Goal: Task Accomplishment & Management: Complete application form

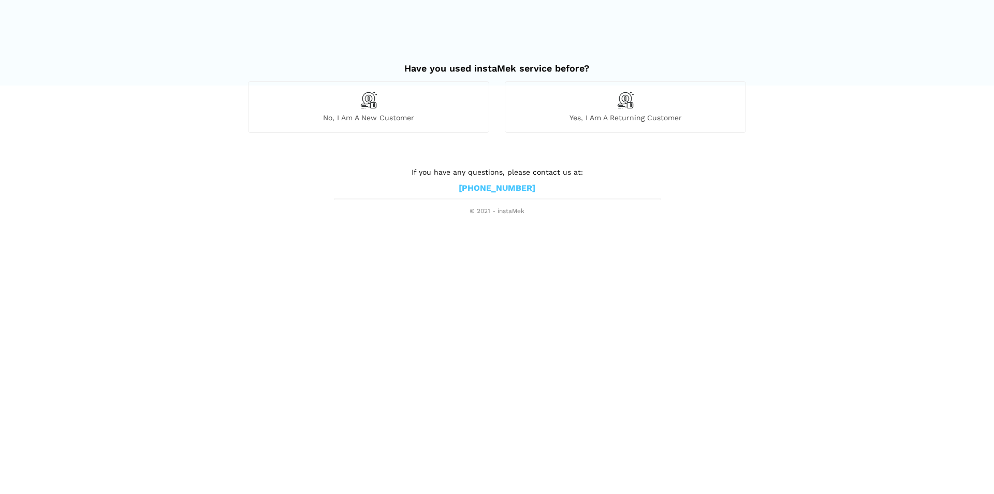
click at [363, 105] on img at bounding box center [369, 100] width 18 height 18
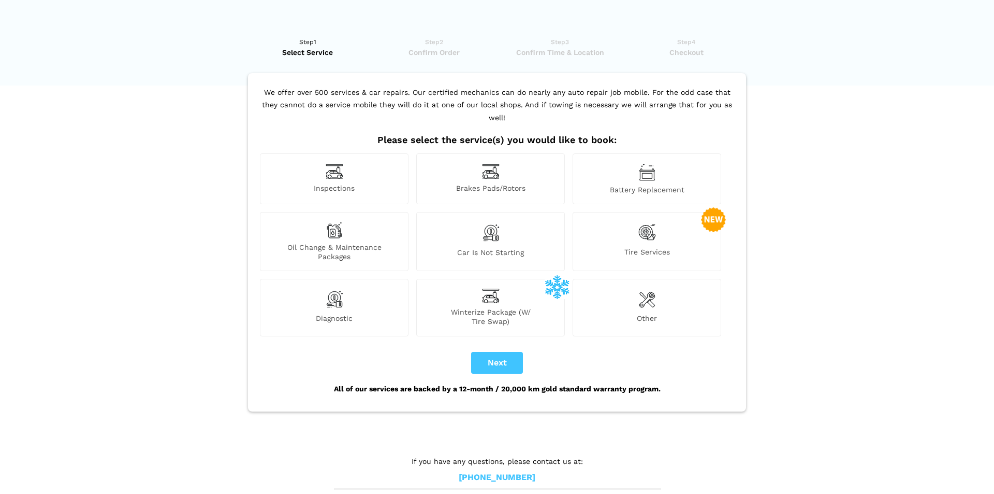
click at [493, 164] on img at bounding box center [491, 171] width 18 height 16
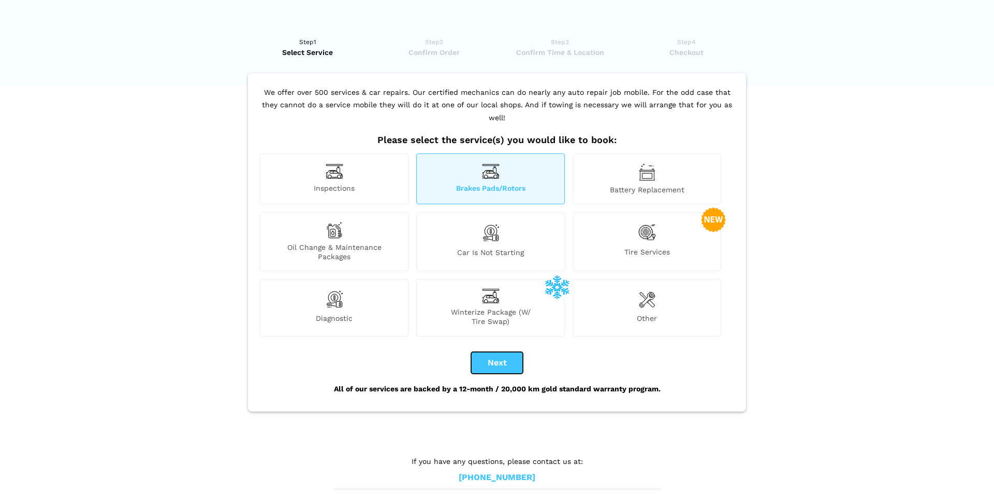
click at [496, 352] on button "Next" at bounding box center [497, 363] width 52 height 22
checkbox input "true"
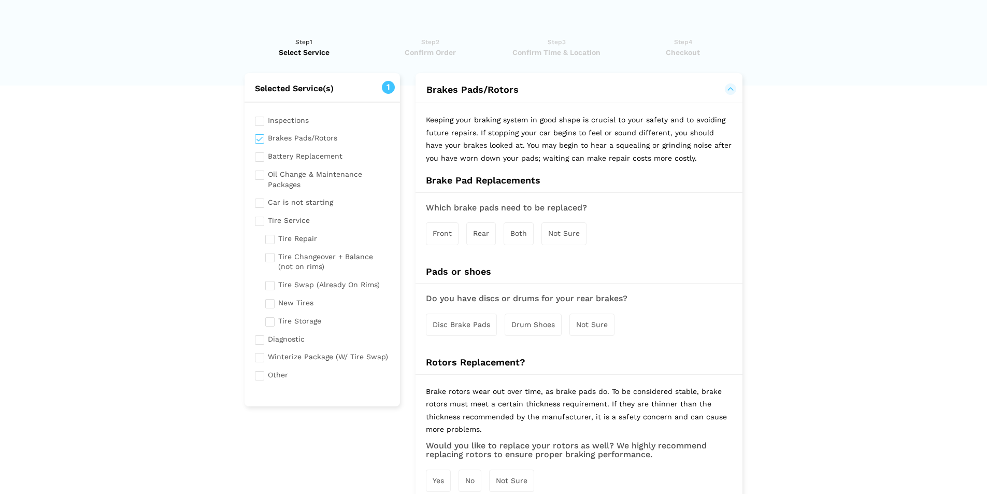
click at [517, 232] on span "Both" at bounding box center [518, 233] width 17 height 8
click at [459, 324] on span "Disc Brake Pads" at bounding box center [460, 325] width 57 height 8
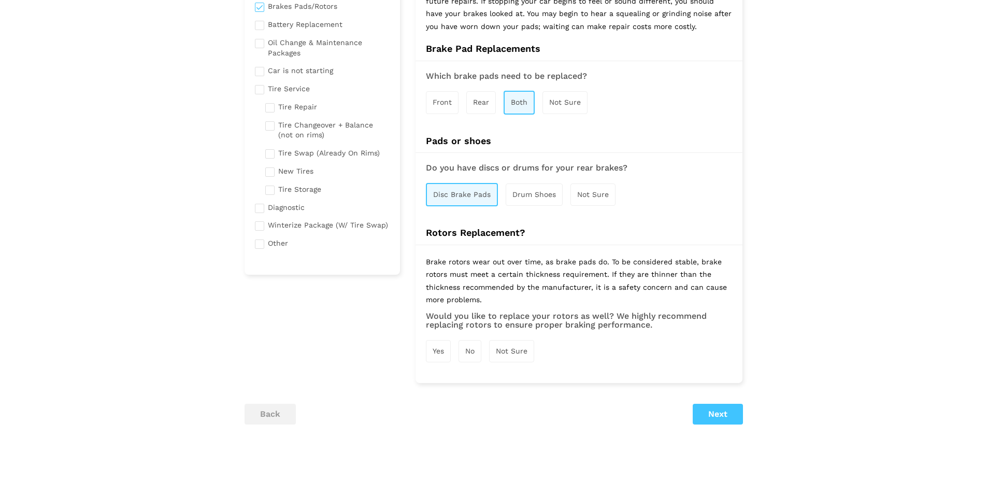
scroll to position [182, 0]
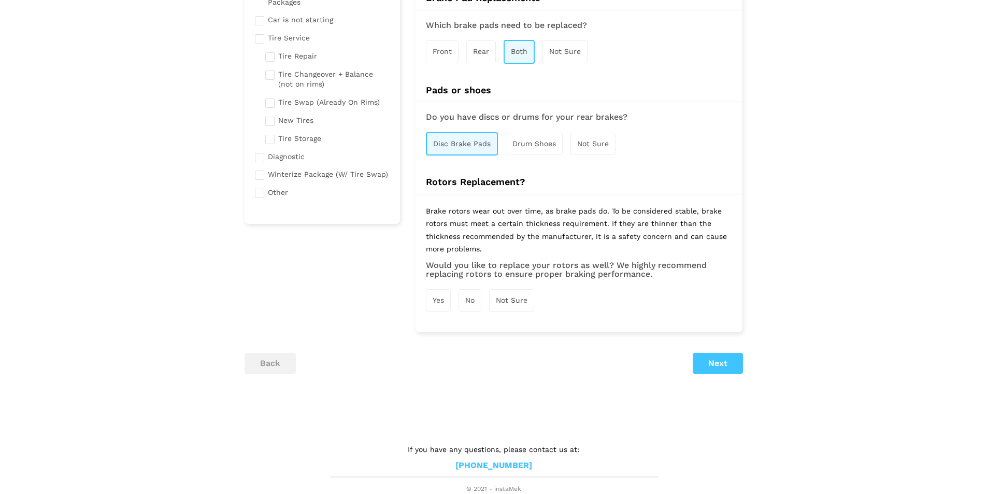
click at [441, 299] on span "Yes" at bounding box center [437, 300] width 11 height 8
click at [716, 367] on button "Next" at bounding box center [718, 364] width 50 height 21
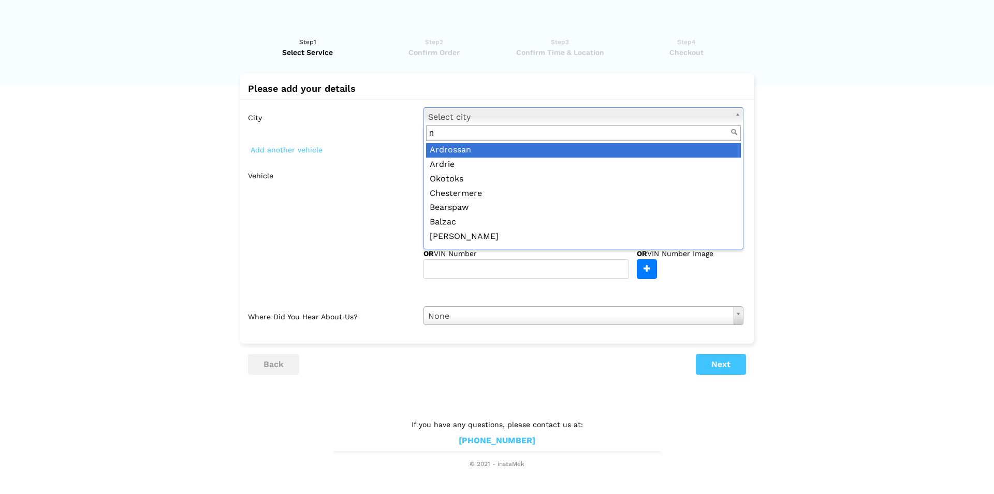
scroll to position [0, 0]
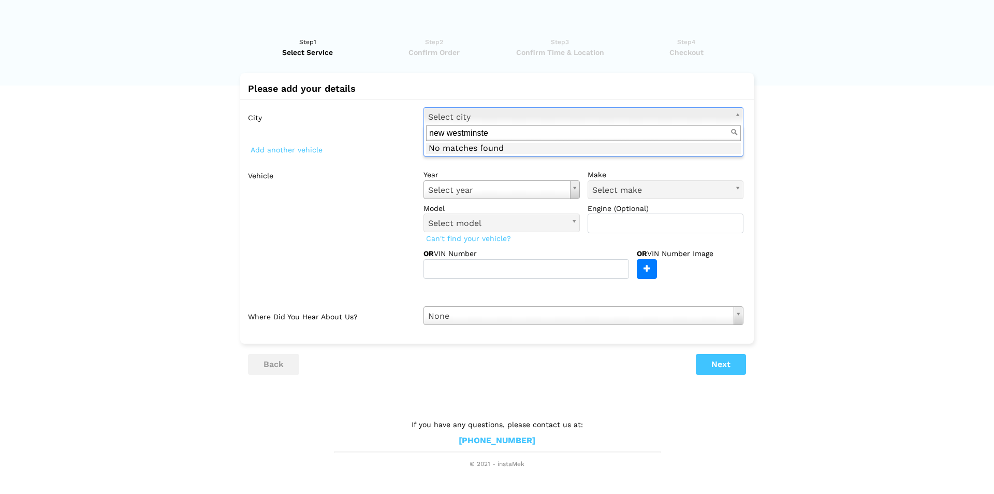
type input "new westminster"
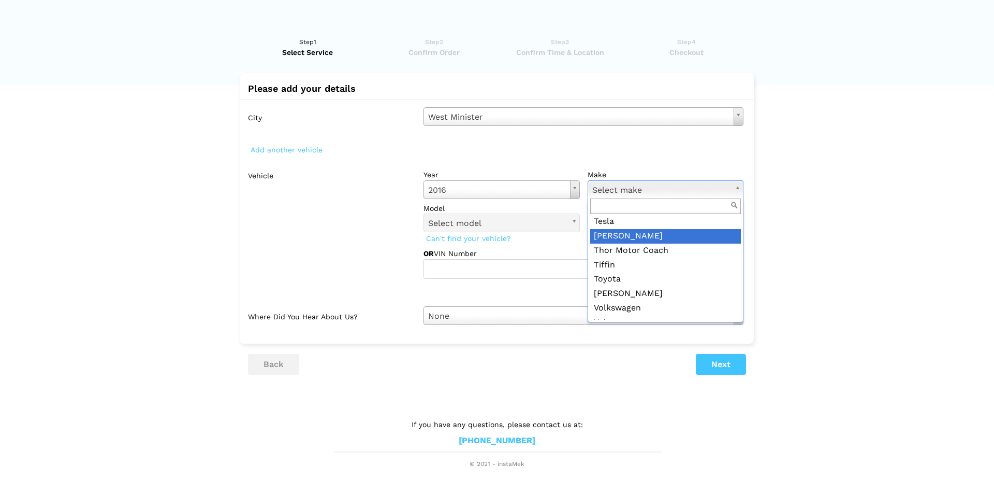
scroll to position [1450, 0]
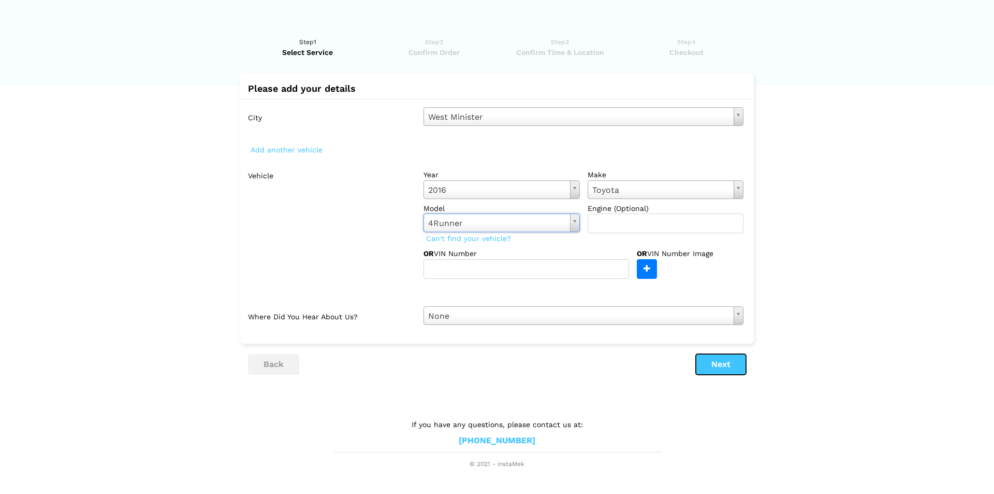
click at [725, 363] on button "Next" at bounding box center [721, 364] width 50 height 21
